Goal: Task Accomplishment & Management: Complete application form

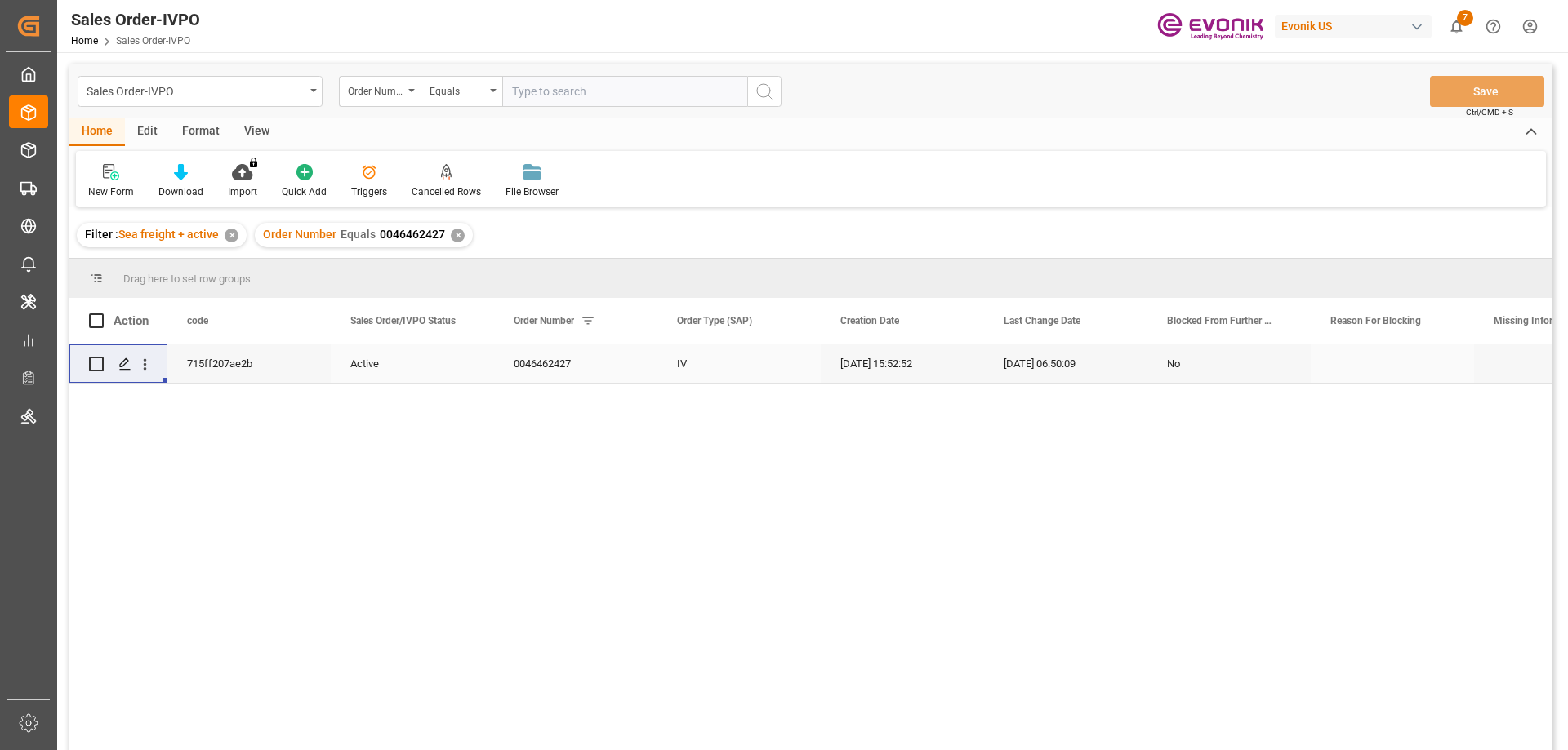
click at [591, 81] on input "text" at bounding box center [624, 91] width 245 height 31
type input "0046437596"
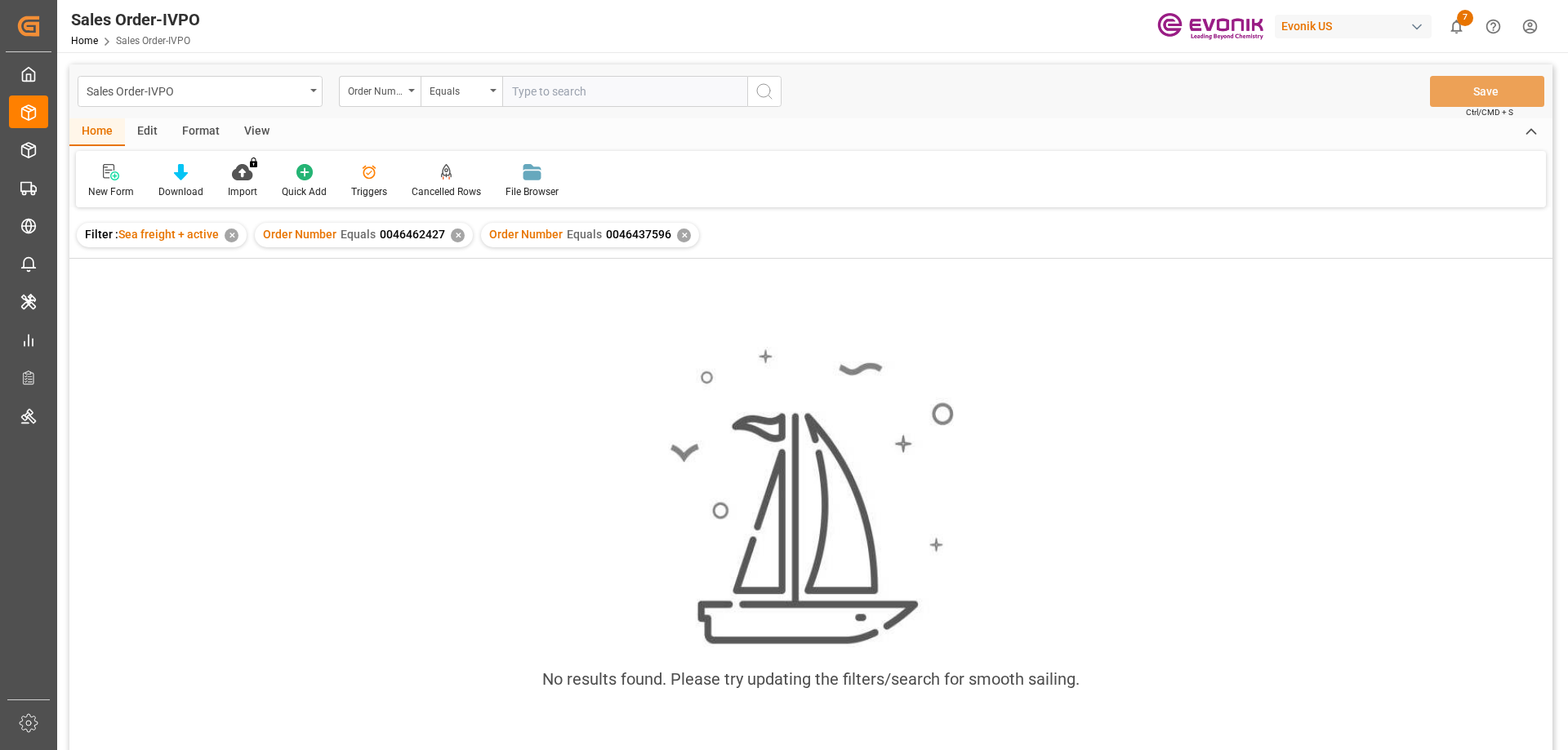
click at [454, 234] on div "✕" at bounding box center [457, 235] width 14 height 14
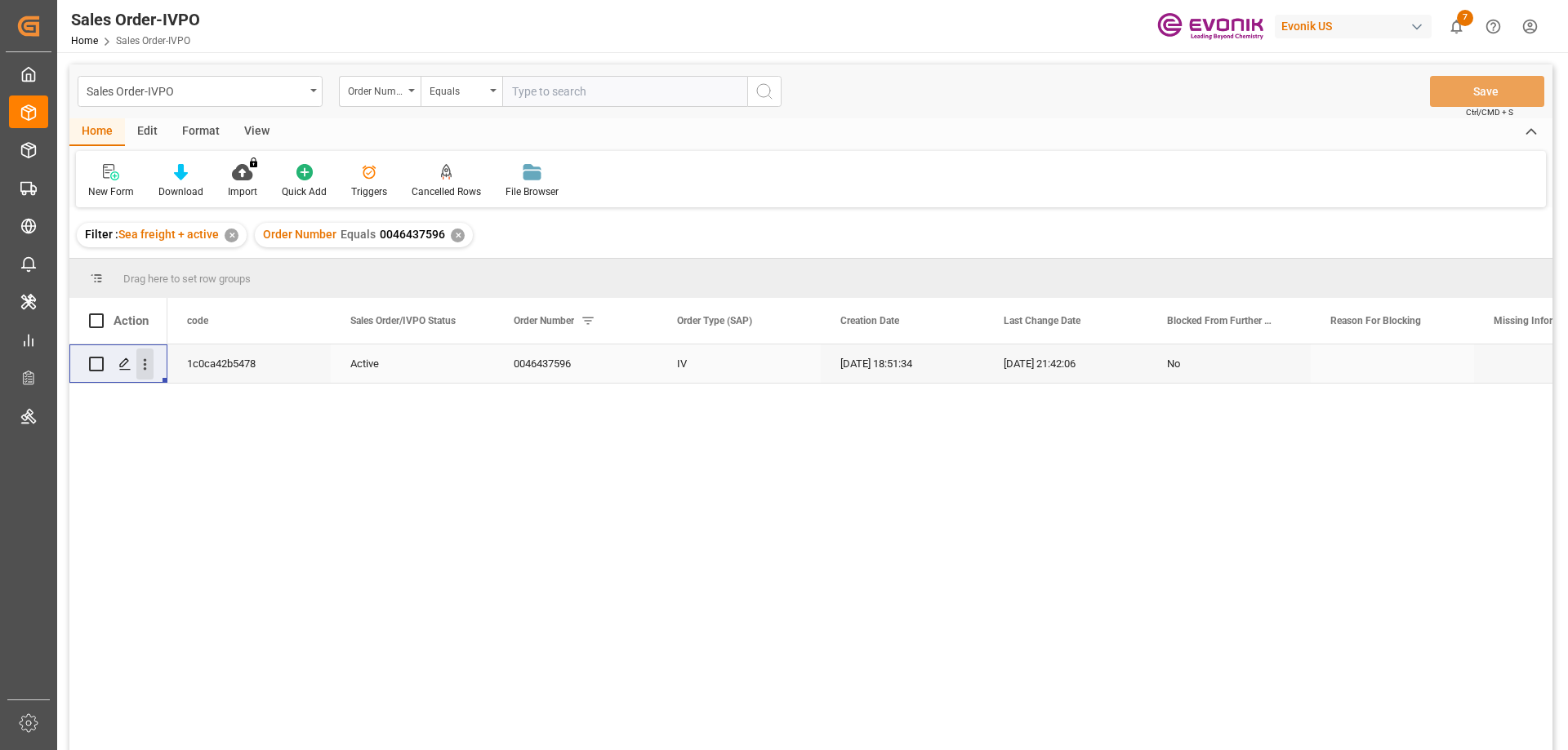
click at [147, 362] on icon "open menu" at bounding box center [145, 364] width 17 height 17
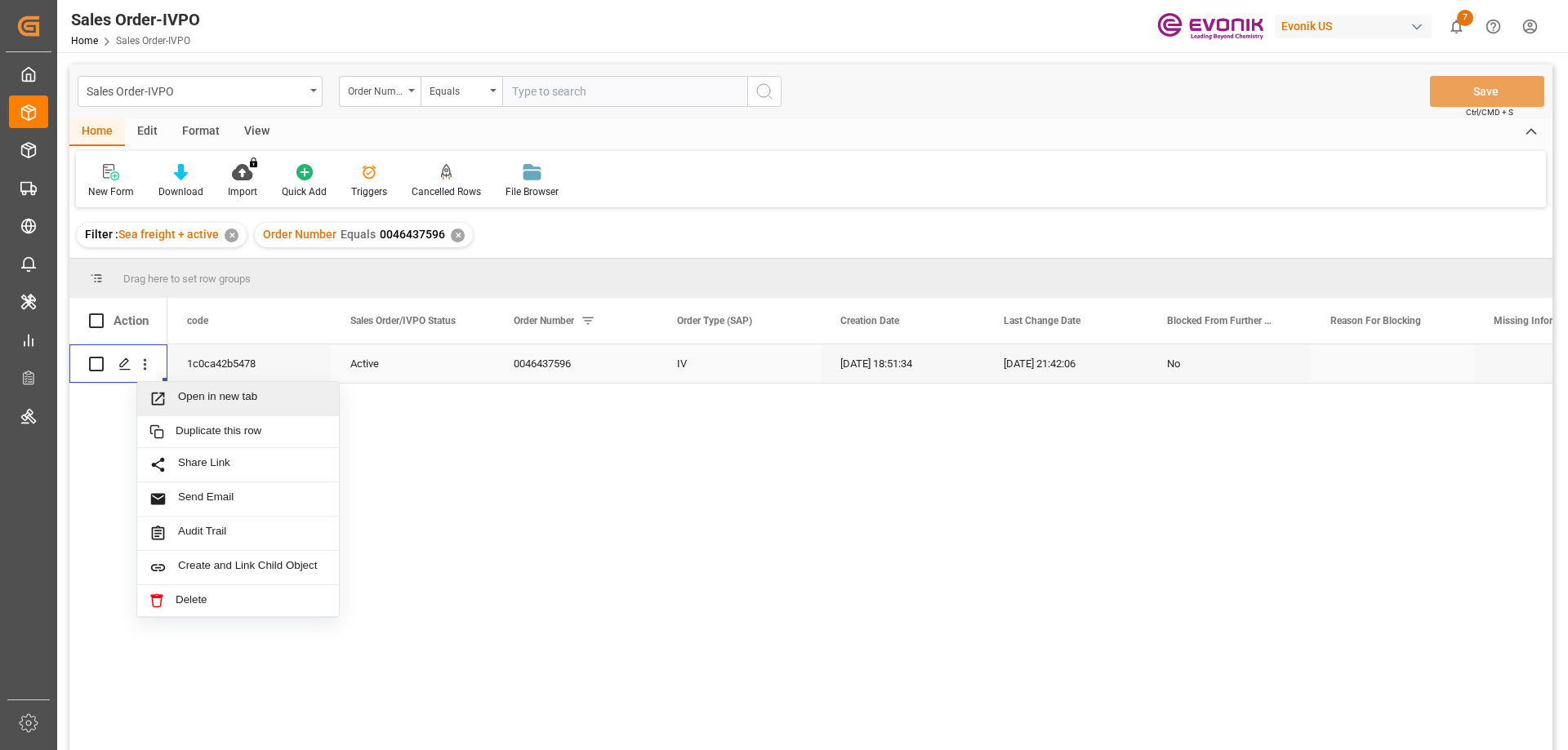
click at [207, 395] on span "Open in new tab" at bounding box center [253, 399] width 148 height 17
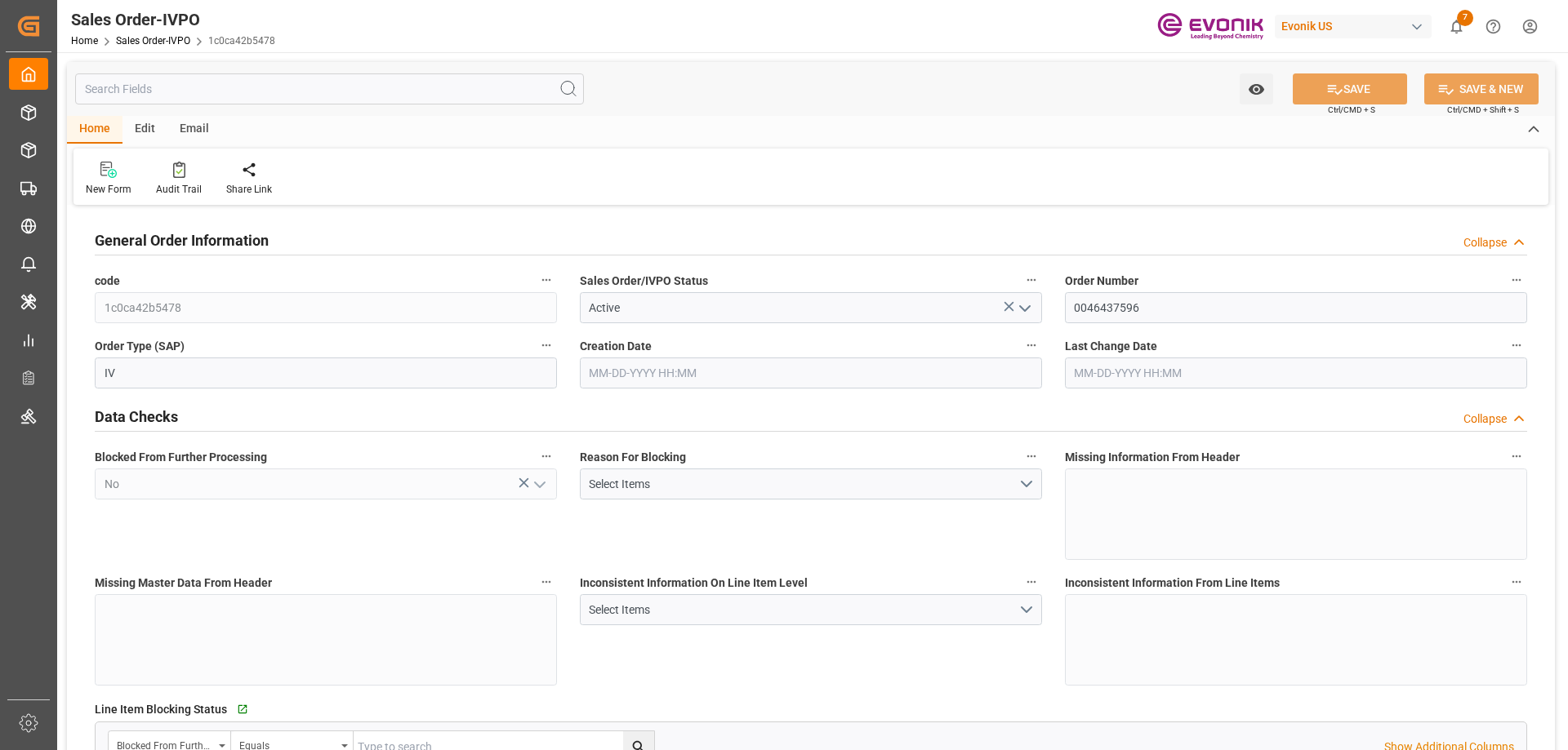
type input "BEANR"
type input "[PERSON_NAME][EMAIL_ADDRESS] No..: [PHONE_NUMBER]"
type input "0"
type input "1"
type input "2"
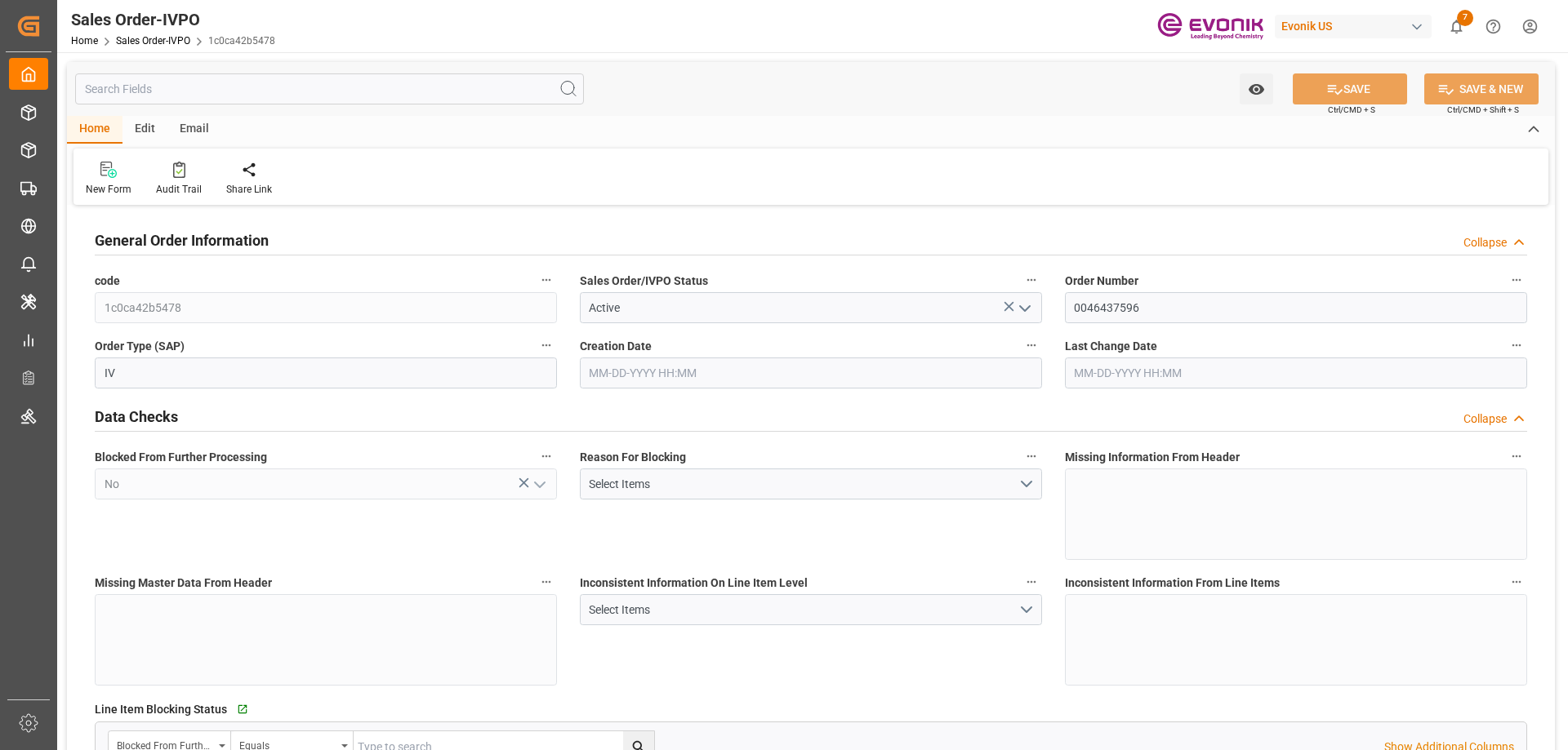
type input "20000"
type input "0"
type input "17000"
type input "30"
type input "[DATE] 18:51"
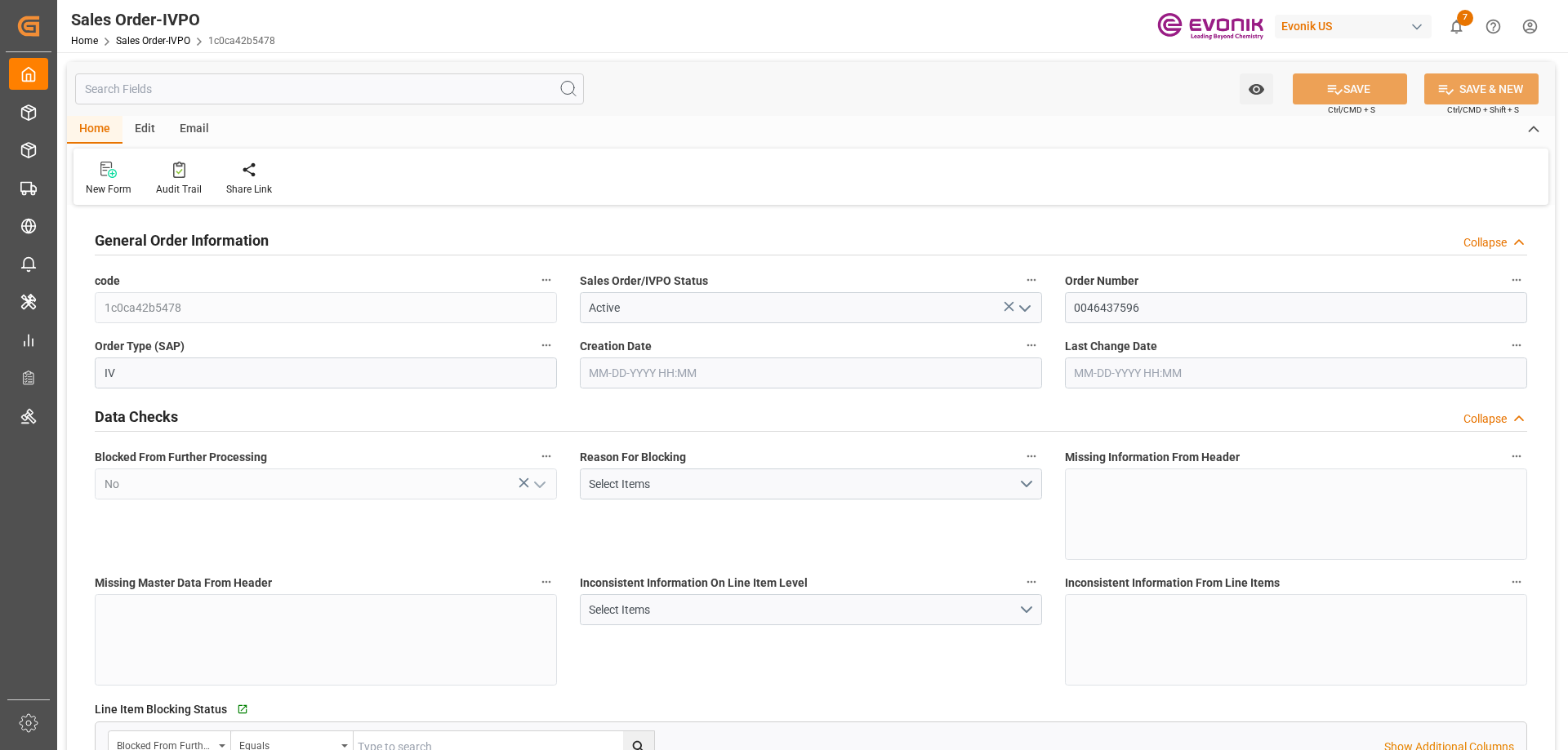
type input "[DATE] 21:42"
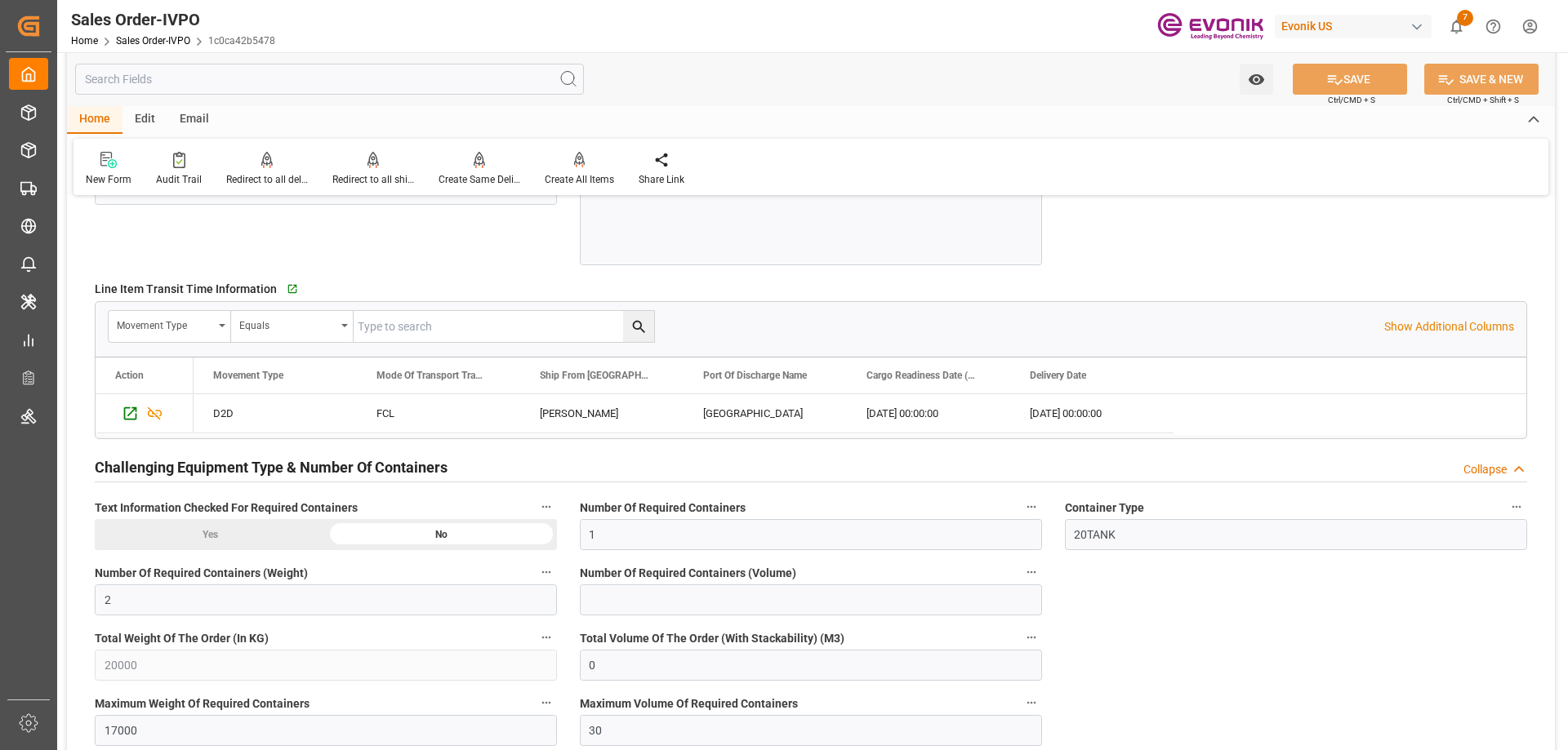
scroll to position [2612, 0]
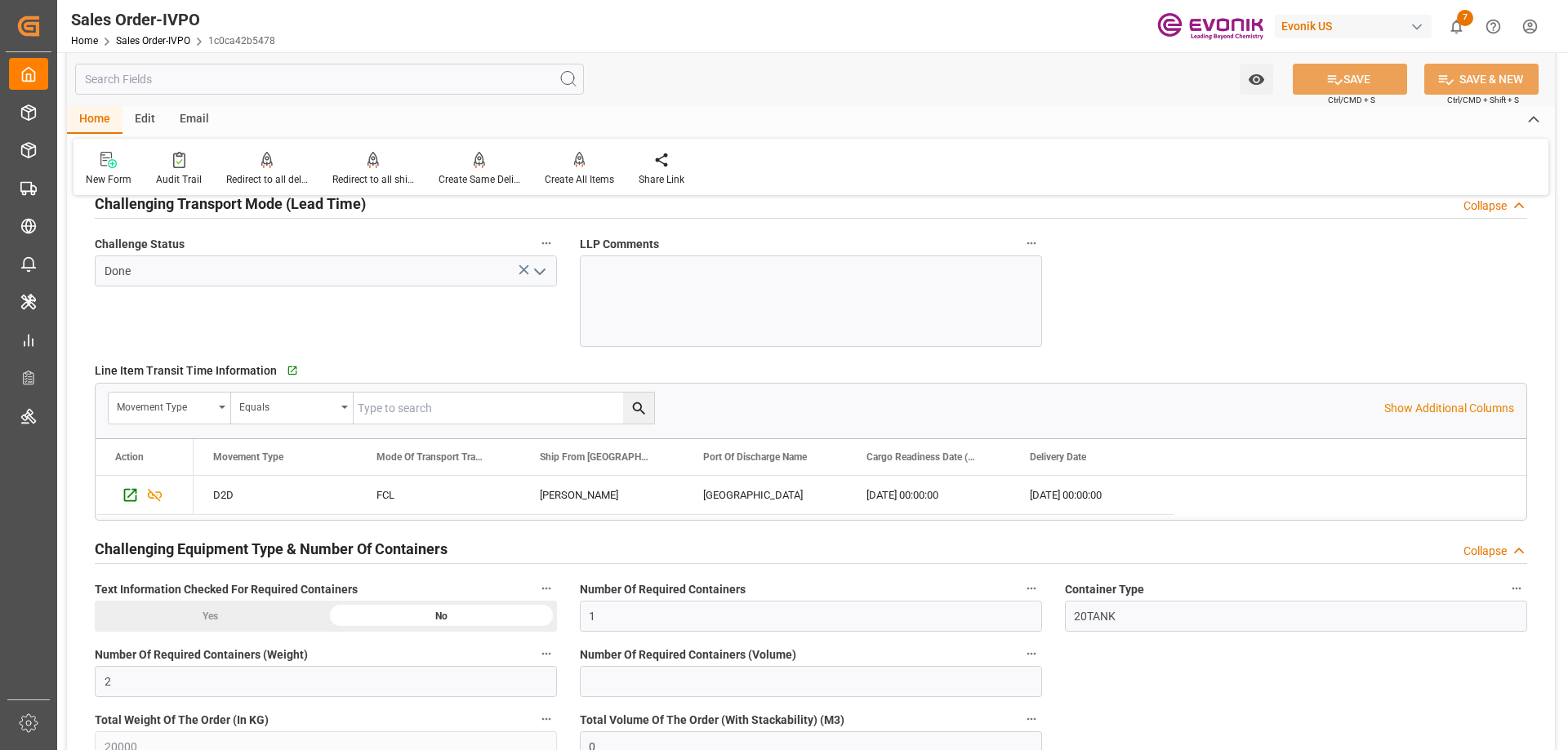
type input "[PERSON_NAME][EMAIL_ADDRESS] No..: [PHONE_NUMBER]"
click at [289, 72] on input "text" at bounding box center [330, 79] width 509 height 31
type input "S"
type input "[PERSON_NAME][EMAIL_ADDRESS] No..: [PHONE_NUMBER]"
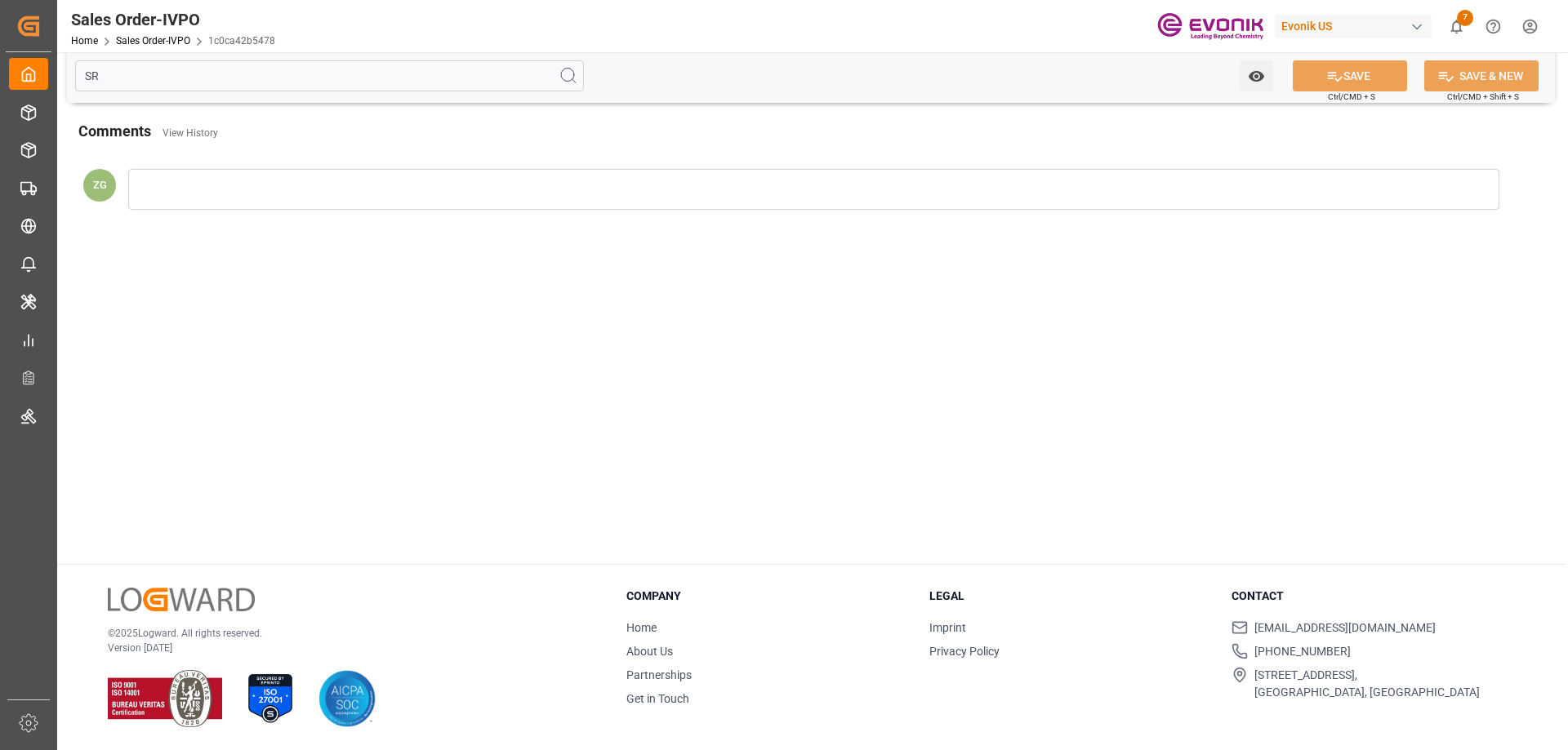
scroll to position [177, 0]
drag, startPoint x: 288, startPoint y: 74, endPoint x: 92, endPoint y: 76, distance: 196.0
click at [92, 76] on input "SR" at bounding box center [330, 75] width 509 height 31
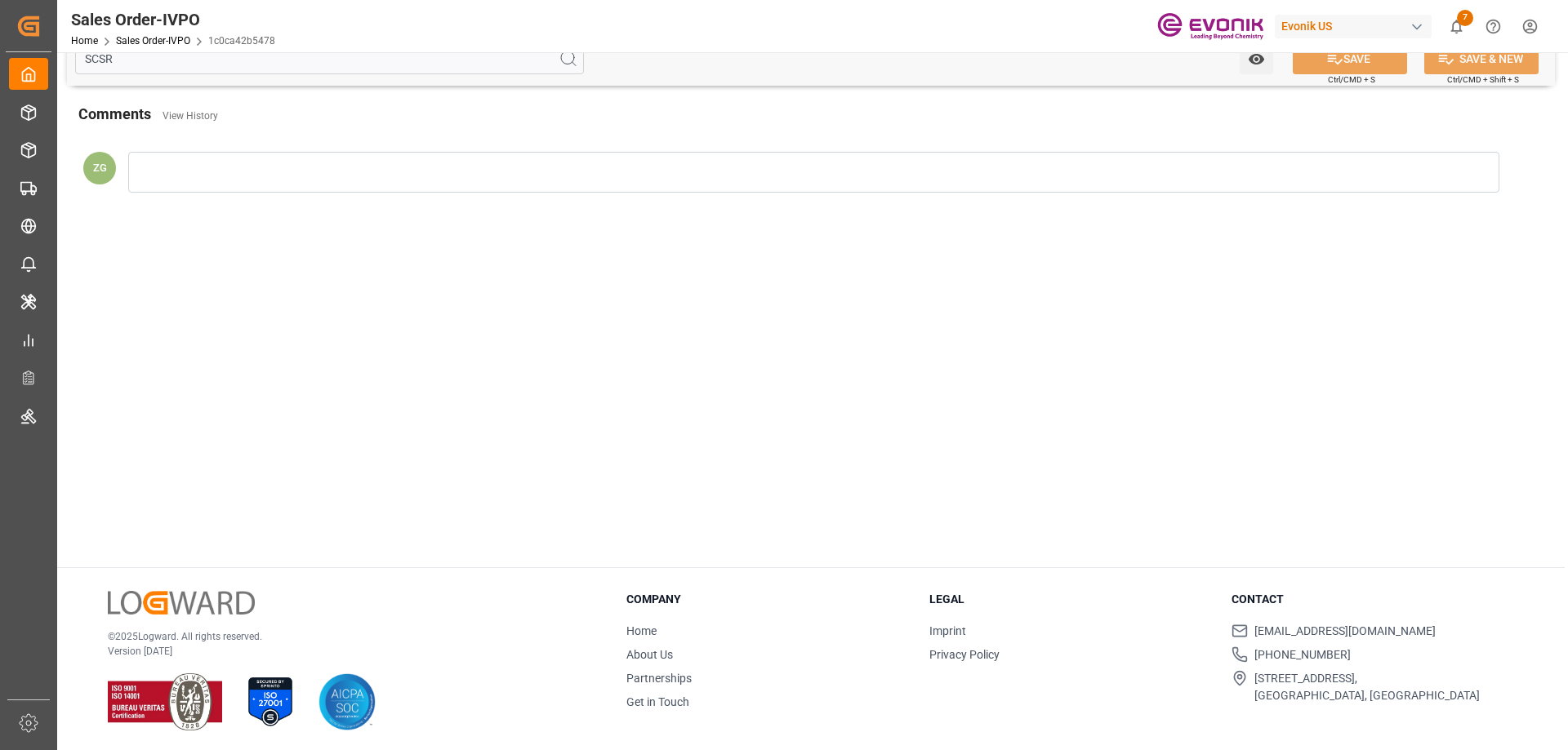
scroll to position [0, 0]
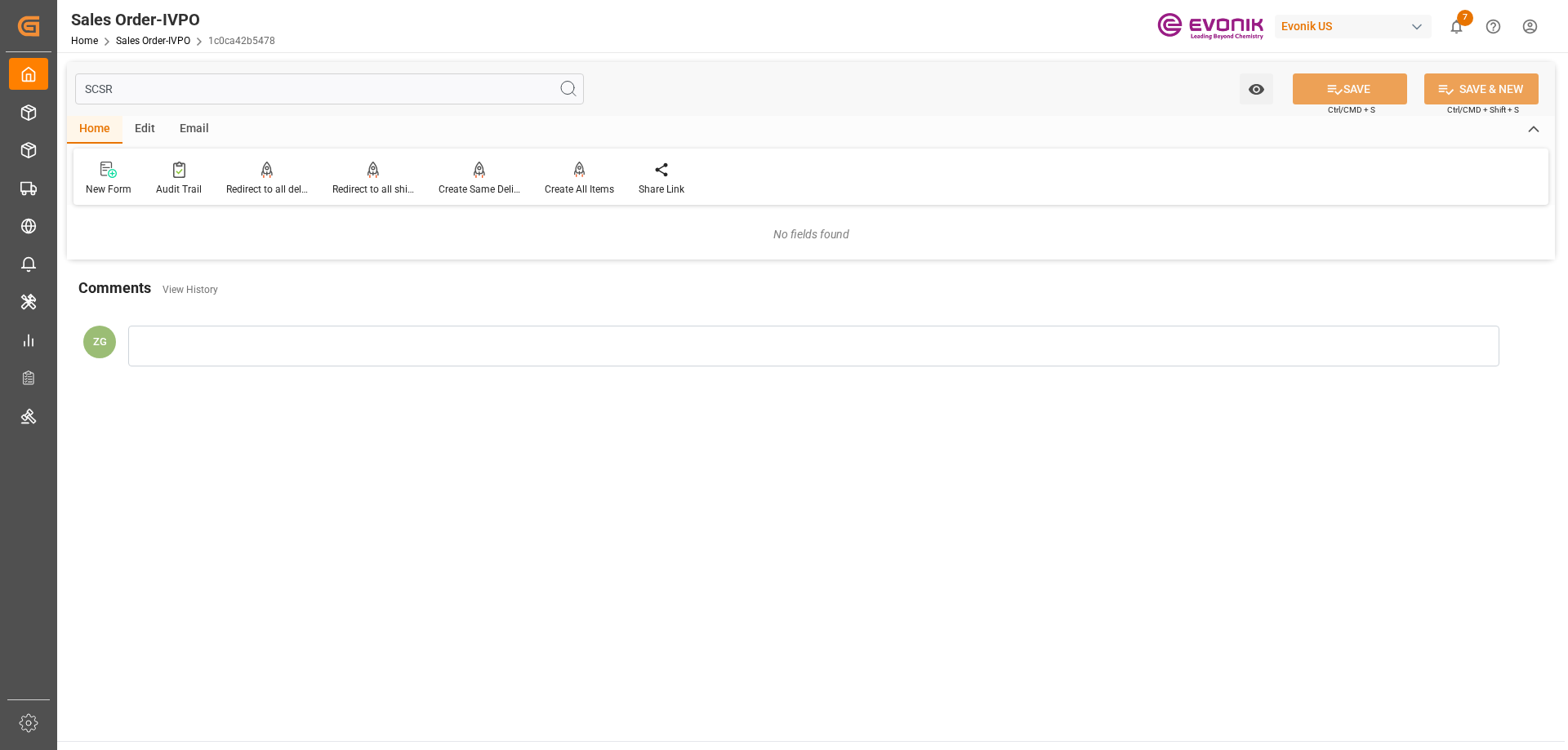
drag, startPoint x: 91, startPoint y: 87, endPoint x: 80, endPoint y: 87, distance: 11.0
click at [80, 87] on input "SCSR" at bounding box center [330, 88] width 509 height 31
type input "CSR"
click at [192, 251] on h2 "Address Information" at bounding box center [162, 239] width 135 height 22
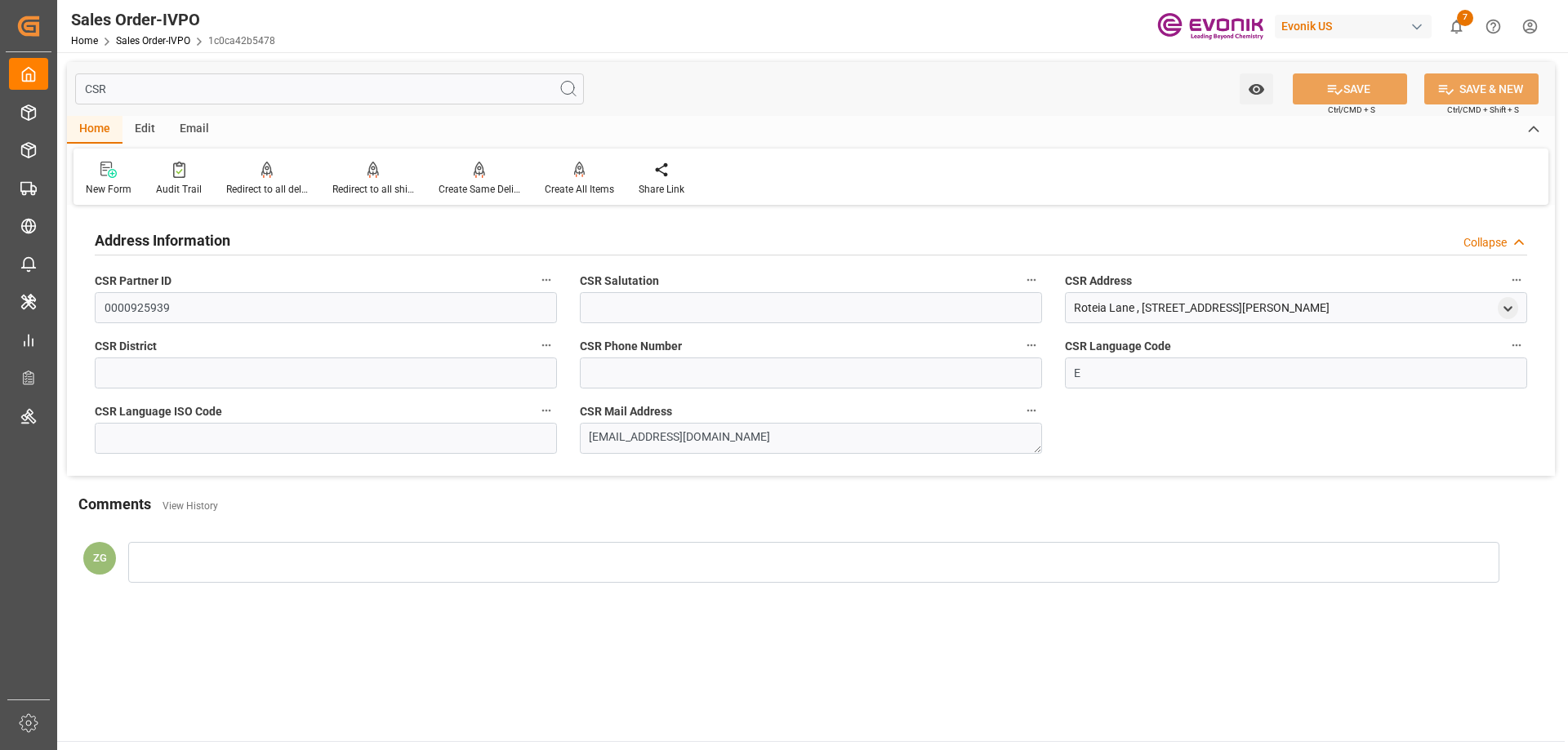
click at [110, 97] on input "CSR" at bounding box center [330, 88] width 509 height 31
click at [111, 97] on input "CSR" at bounding box center [330, 88] width 509 height 31
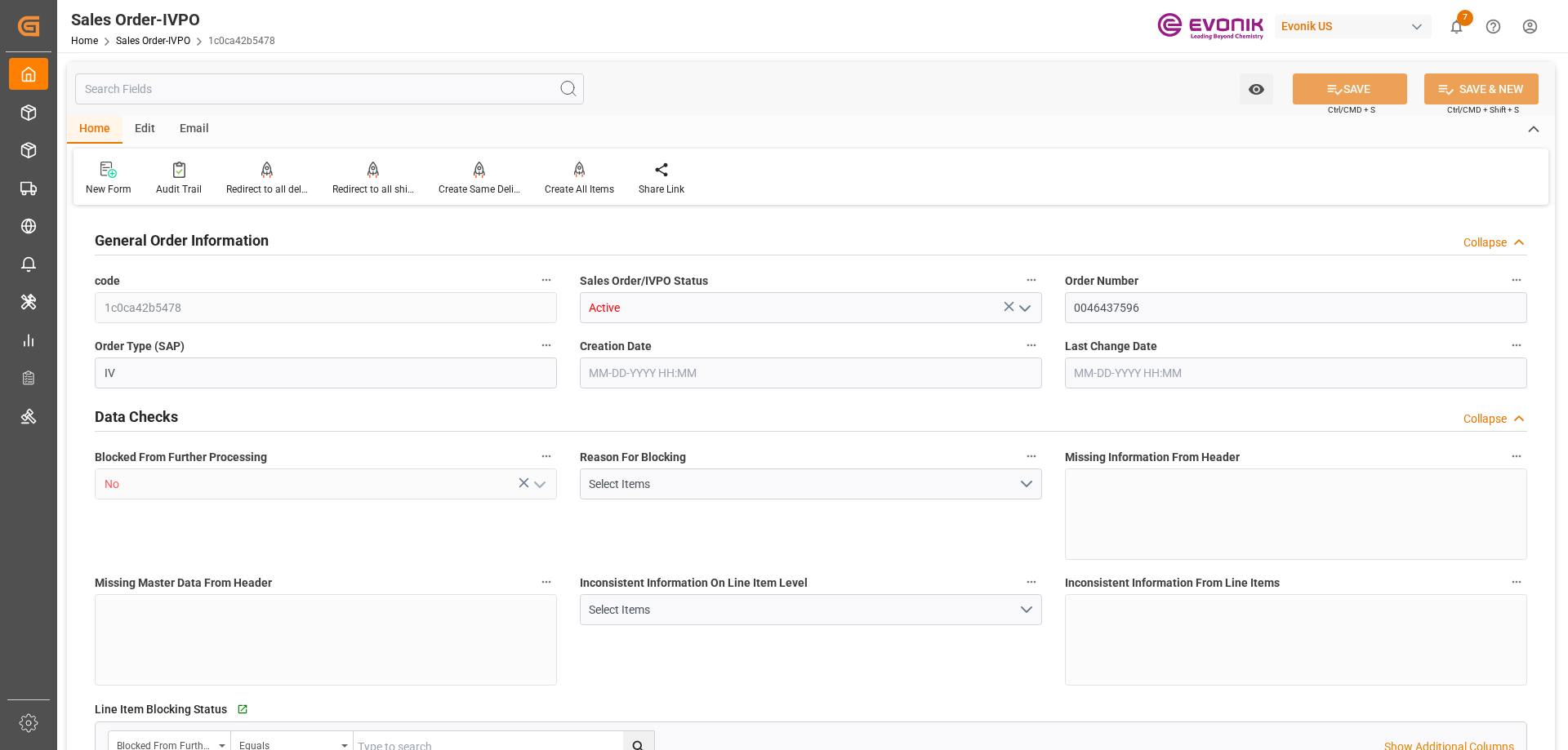
type input "BEANR"
type input "[PERSON_NAME][EMAIL_ADDRESS] No..: [PHONE_NUMBER]"
type input "0"
type input "1"
type input "2"
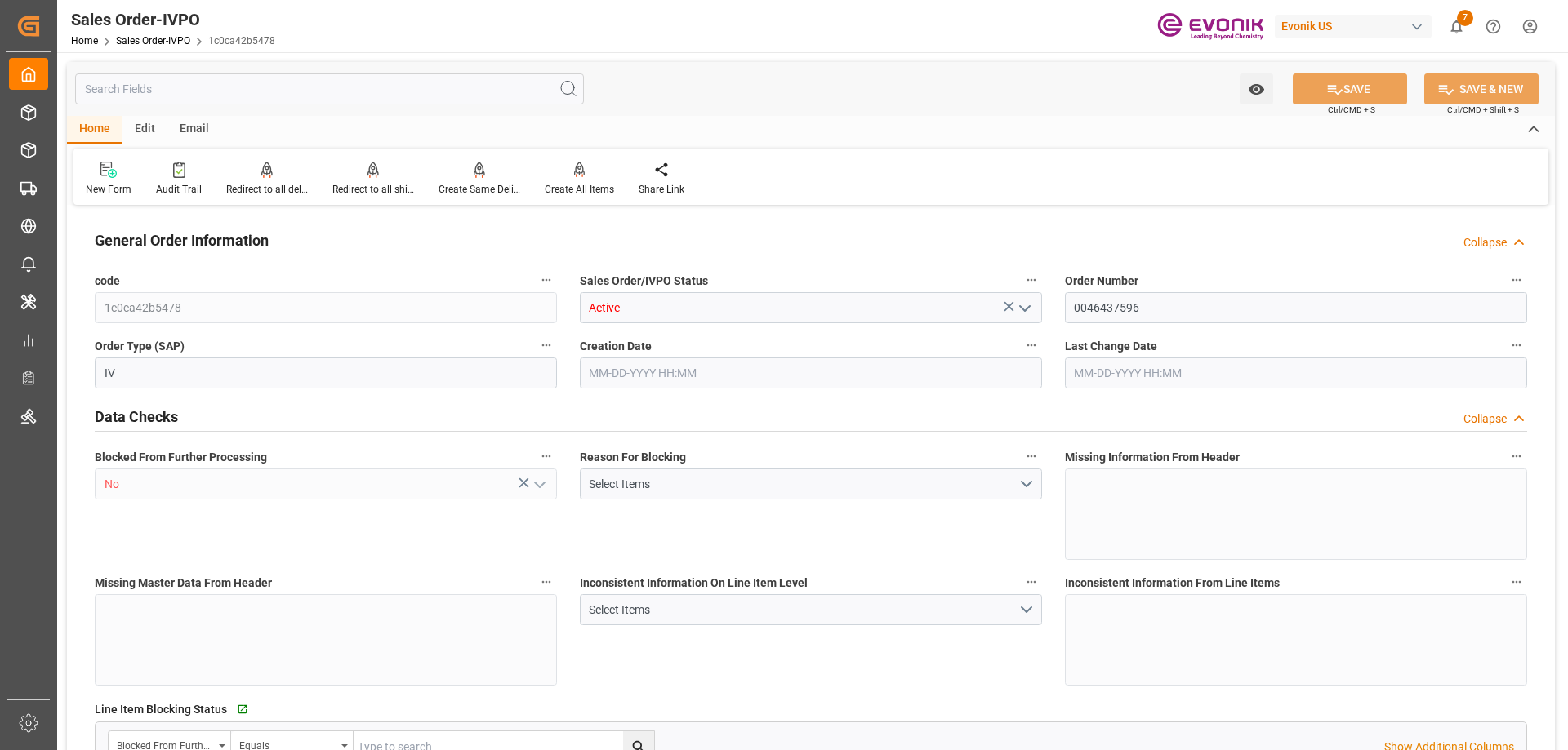
type input "20000"
type input "0"
type input "17000"
type input "30"
type input "[DATE] 18:51"
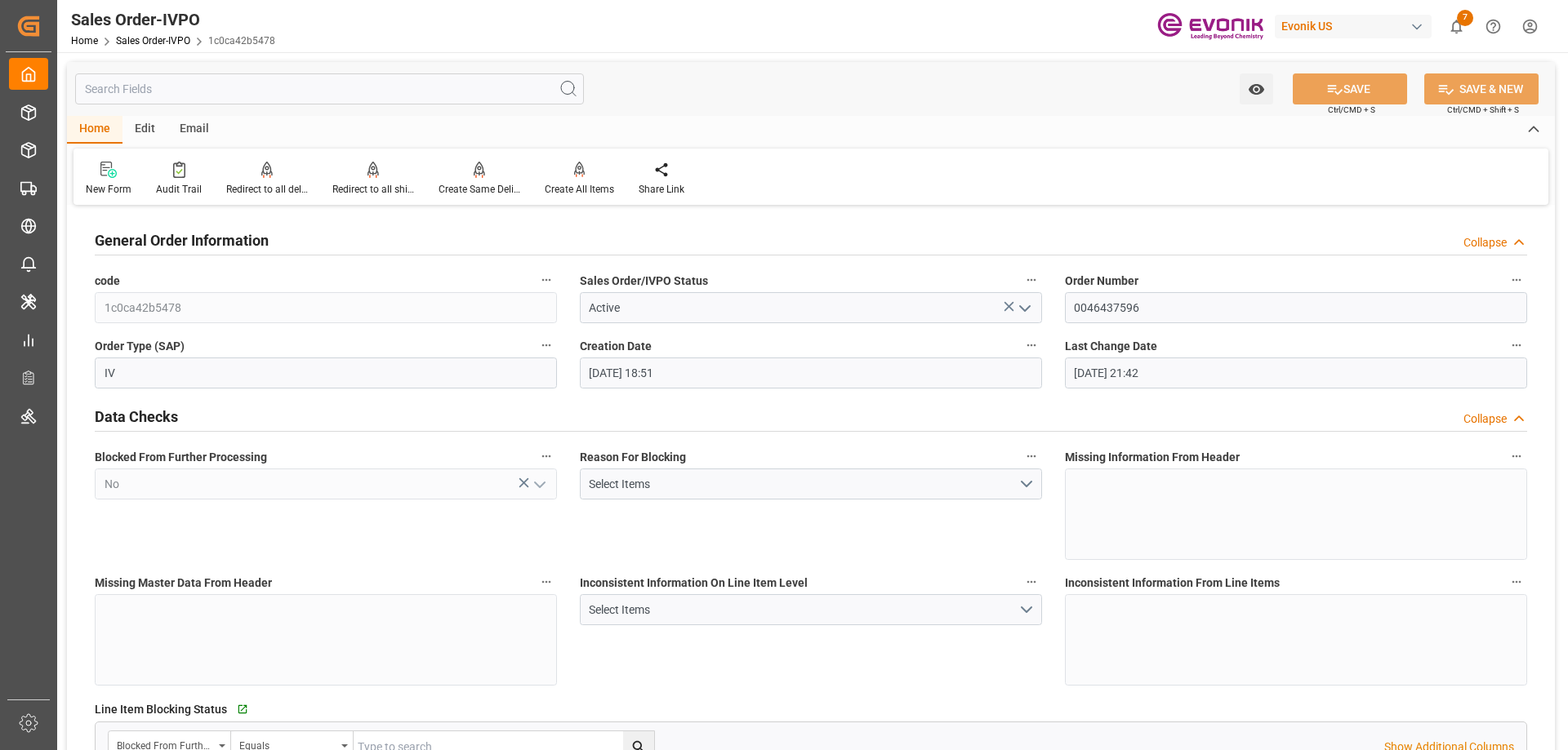
type input "[DATE] 21:42"
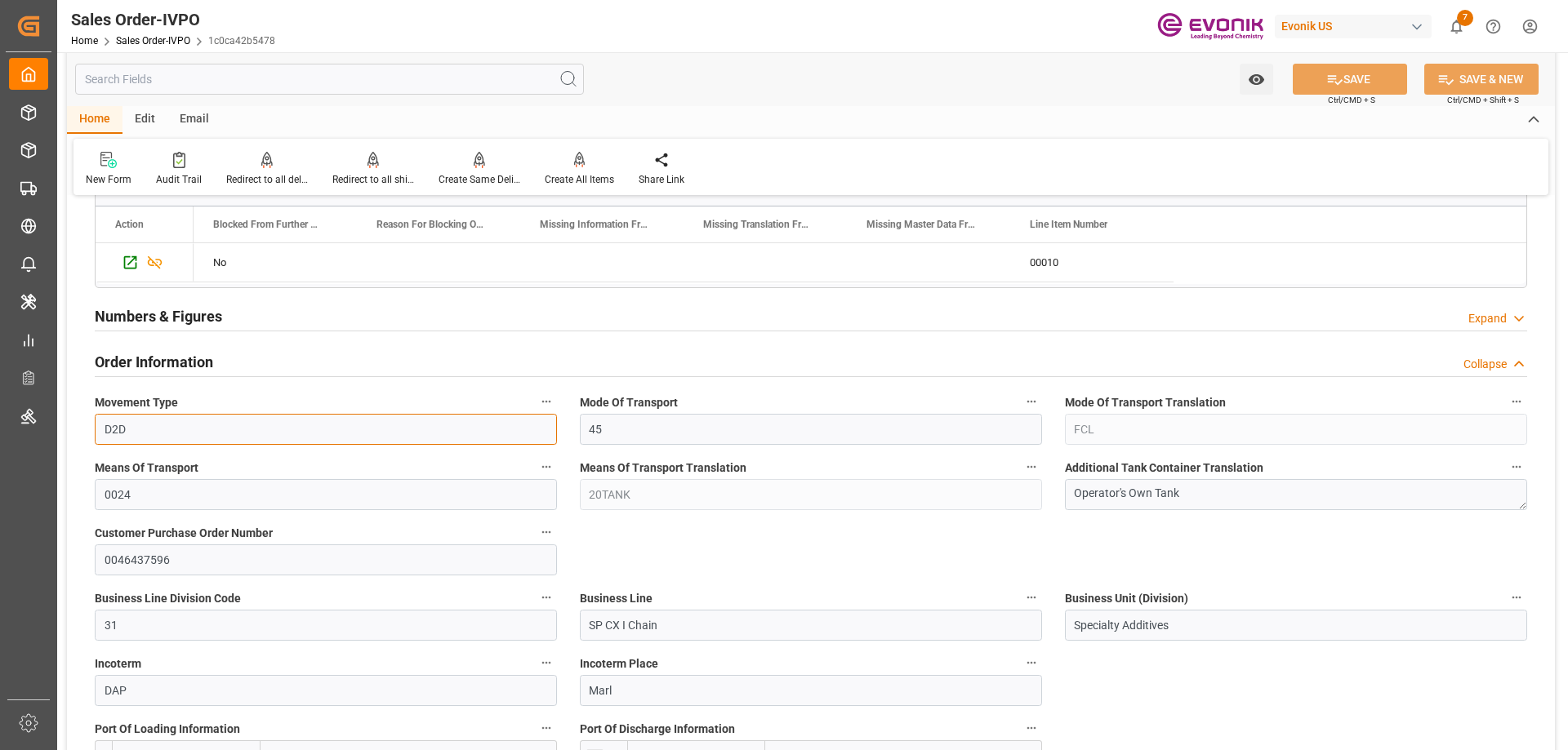
drag, startPoint x: 259, startPoint y: 428, endPoint x: 97, endPoint y: 428, distance: 162.0
click at [97, 428] on input "D2D" at bounding box center [326, 429] width 462 height 31
type input "[PERSON_NAME][EMAIL_ADDRESS] No..: [PHONE_NUMBER]"
